Goal: Navigation & Orientation: Find specific page/section

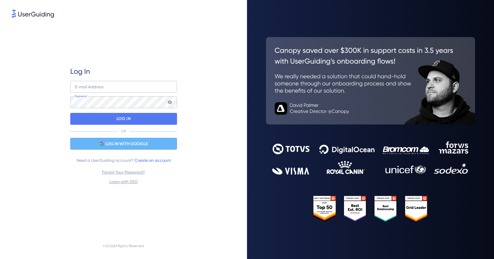
click at [128, 143] on span "LOG IN WITH GOOGLE" at bounding box center [126, 144] width 42 height 7
click at [127, 146] on span "LOG IN WITH GOOGLE" at bounding box center [126, 144] width 42 height 7
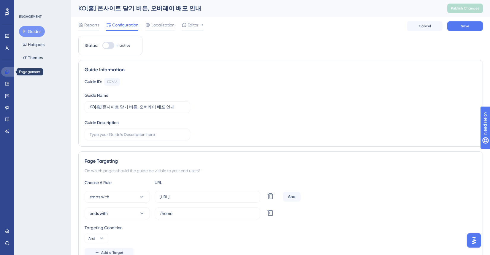
click at [8, 71] on icon at bounding box center [7, 71] width 5 height 5
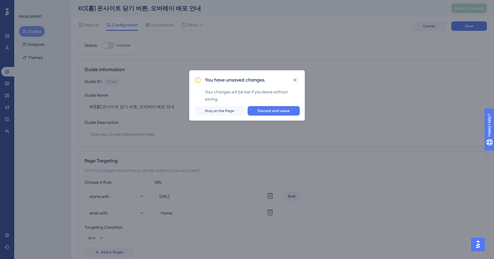
click at [259, 112] on div "✨ Save My Spot!✨" at bounding box center [248, 120] width 494 height 259
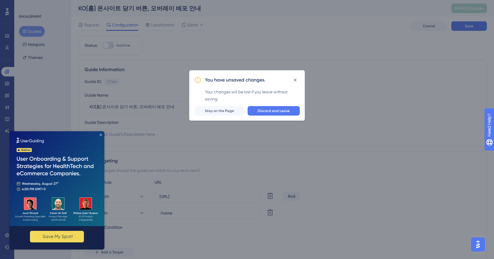
click at [101, 135] on icon "Close Preview" at bounding box center [101, 135] width 2 height 2
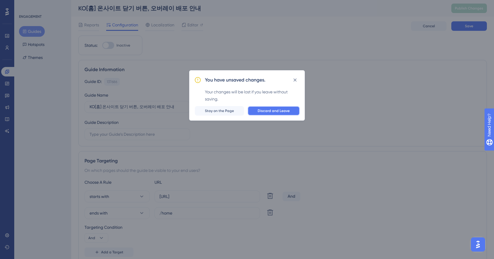
click at [279, 109] on span "Discard and Leave" at bounding box center [274, 111] width 32 height 5
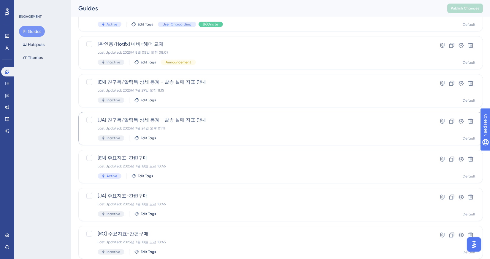
scroll to position [142, 0]
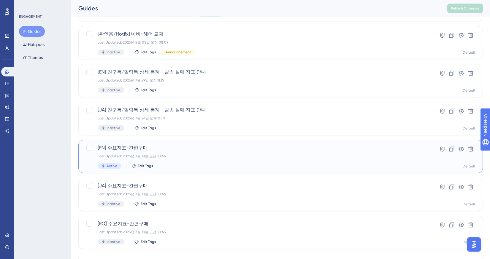
click at [174, 157] on div "Last Updated: 2025년 7월 18일 오전 10:46" at bounding box center [257, 156] width 318 height 5
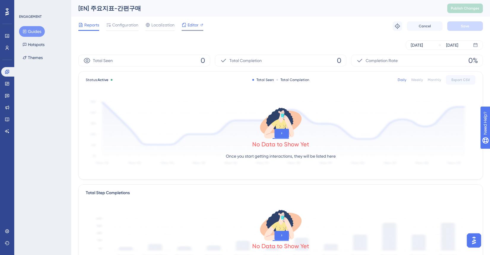
click at [186, 25] on icon at bounding box center [183, 25] width 5 height 5
